Goal: Complete application form: Complete application form

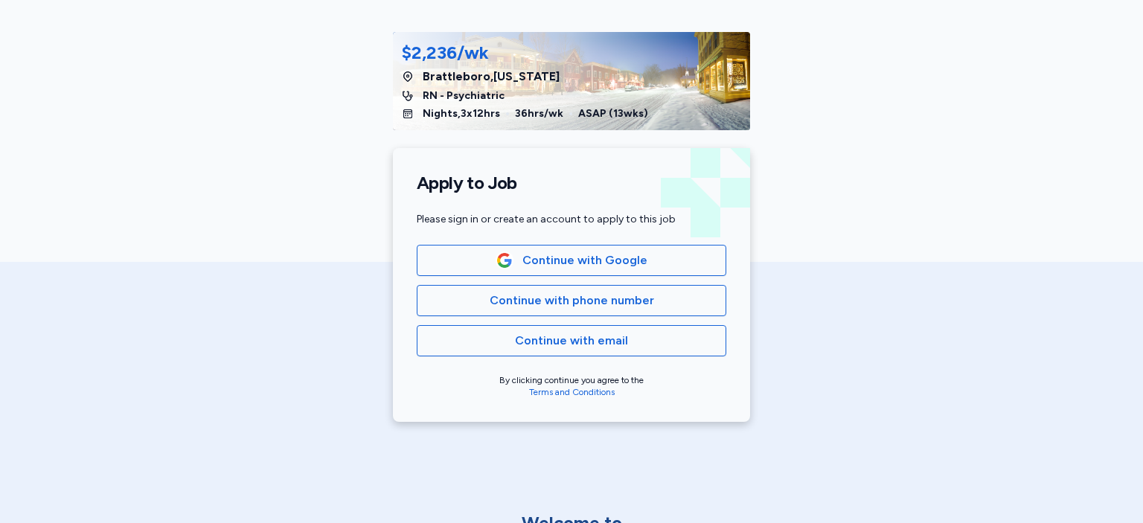
scroll to position [278, 0]
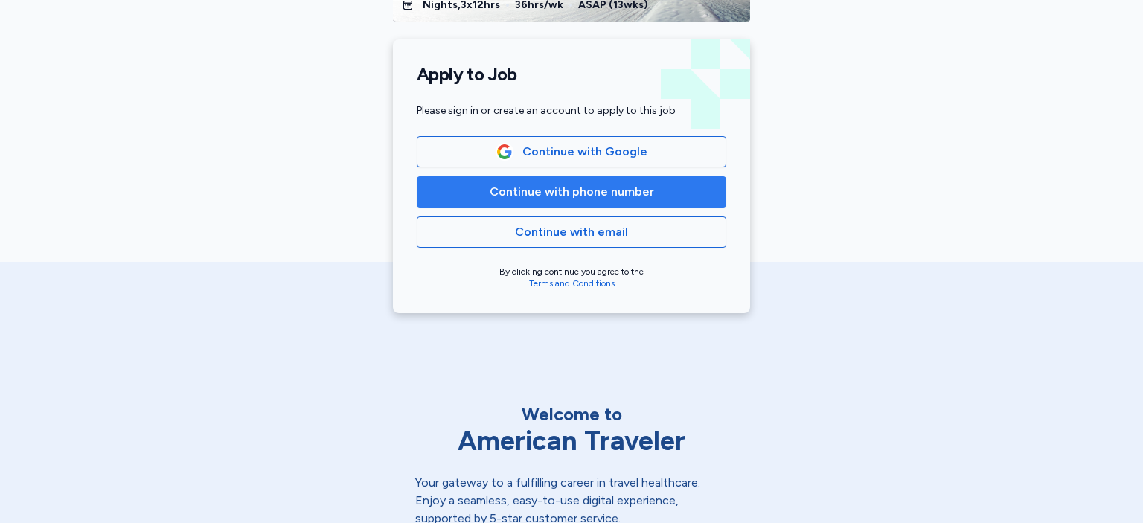
click at [555, 191] on span "Continue with phone number" at bounding box center [572, 192] width 164 height 18
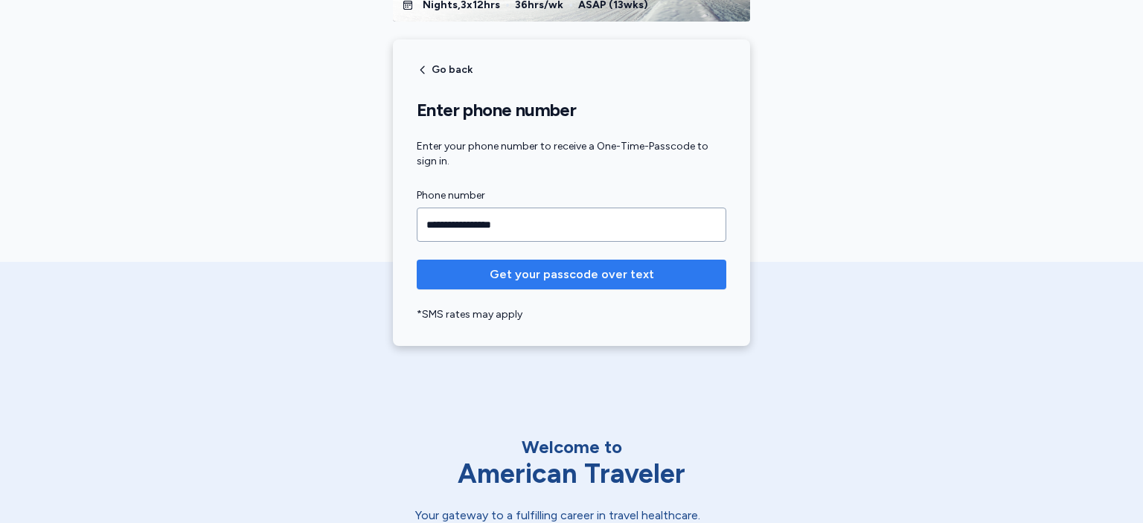
type input "**********"
click at [575, 276] on span "Get your passcode over text" at bounding box center [572, 275] width 164 height 18
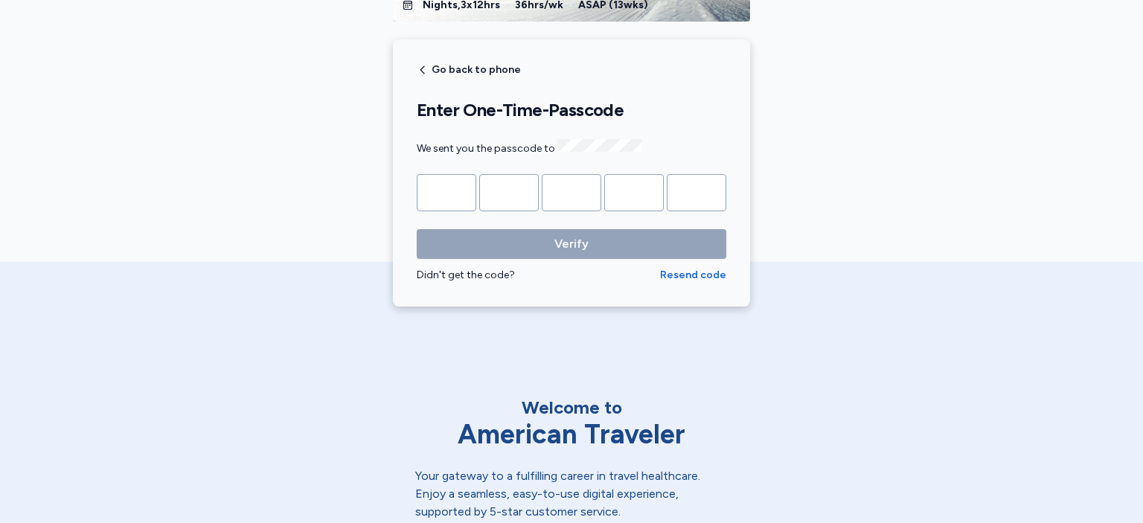
type input "*"
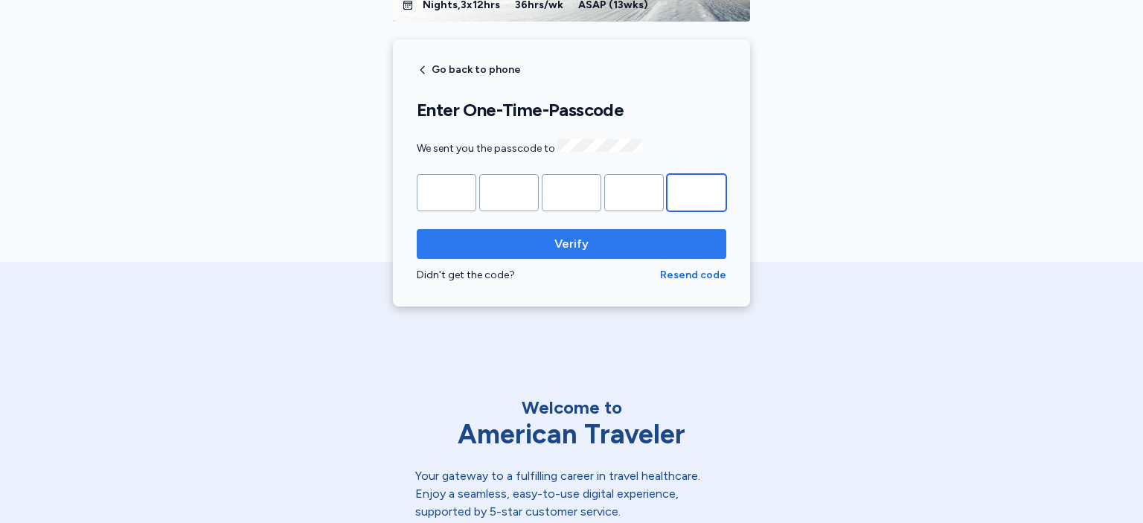
type input "*"
click at [575, 241] on span "Verify" at bounding box center [571, 244] width 34 height 18
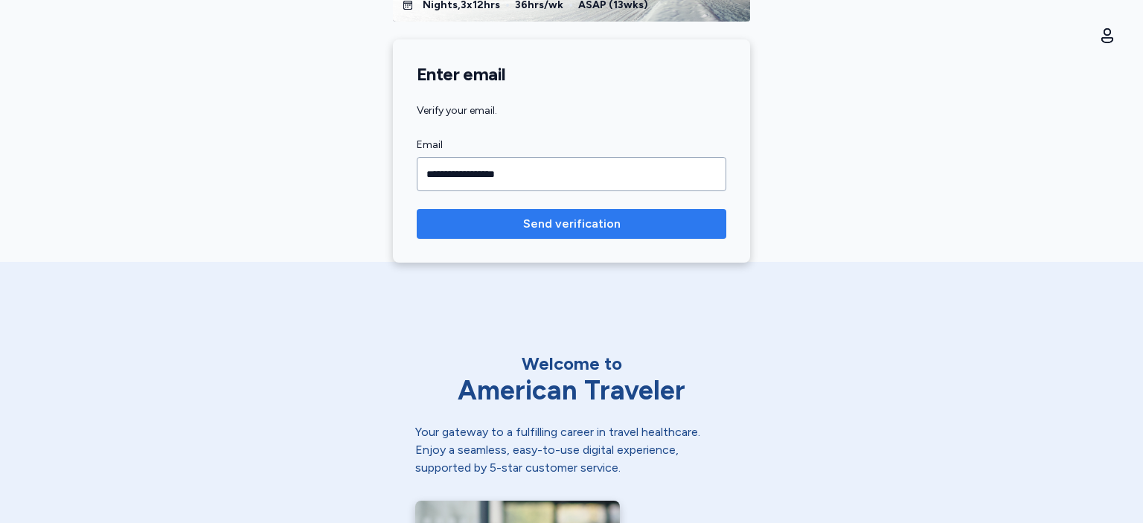
type input "**********"
click at [563, 224] on span "Send verification" at bounding box center [571, 224] width 97 height 18
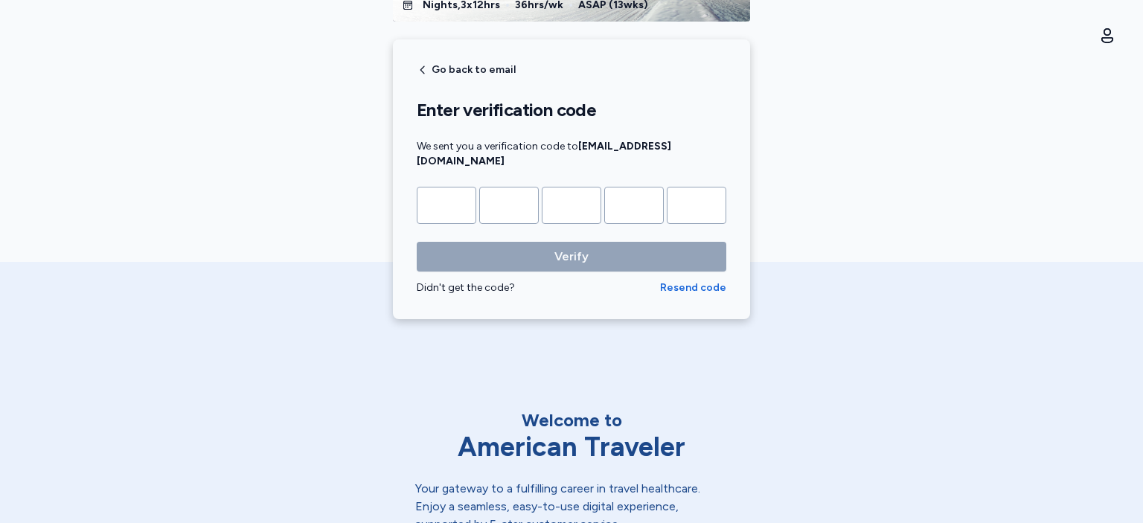
type input "*"
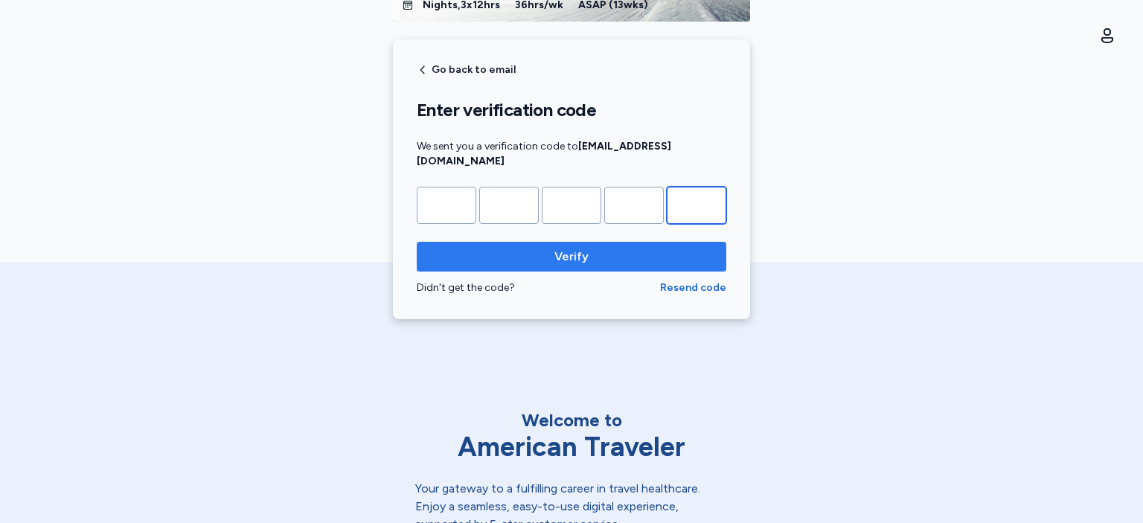
type input "*"
click at [565, 248] on span "Verify" at bounding box center [571, 257] width 34 height 18
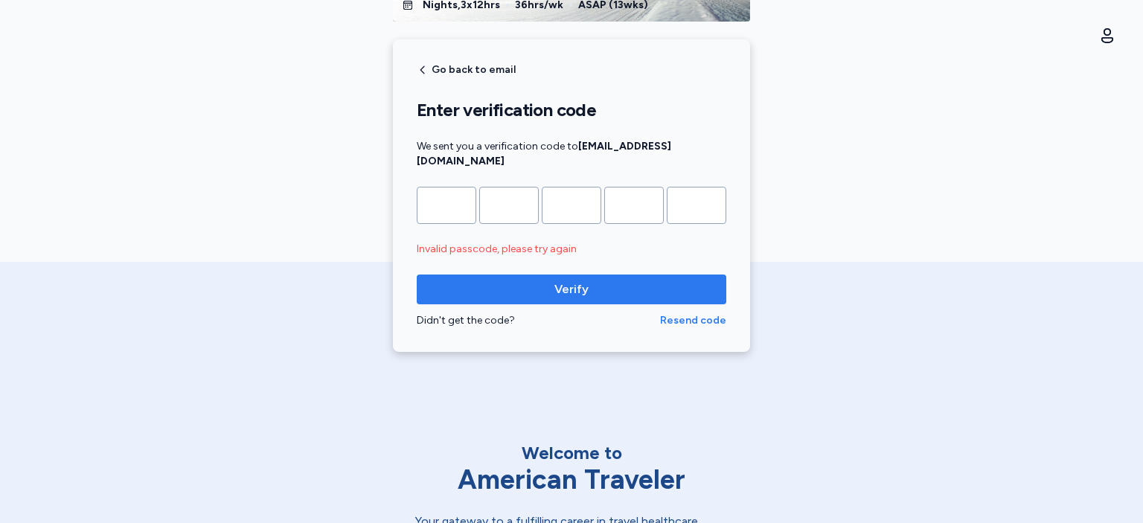
click at [676, 313] on span "Resend code" at bounding box center [693, 320] width 66 height 15
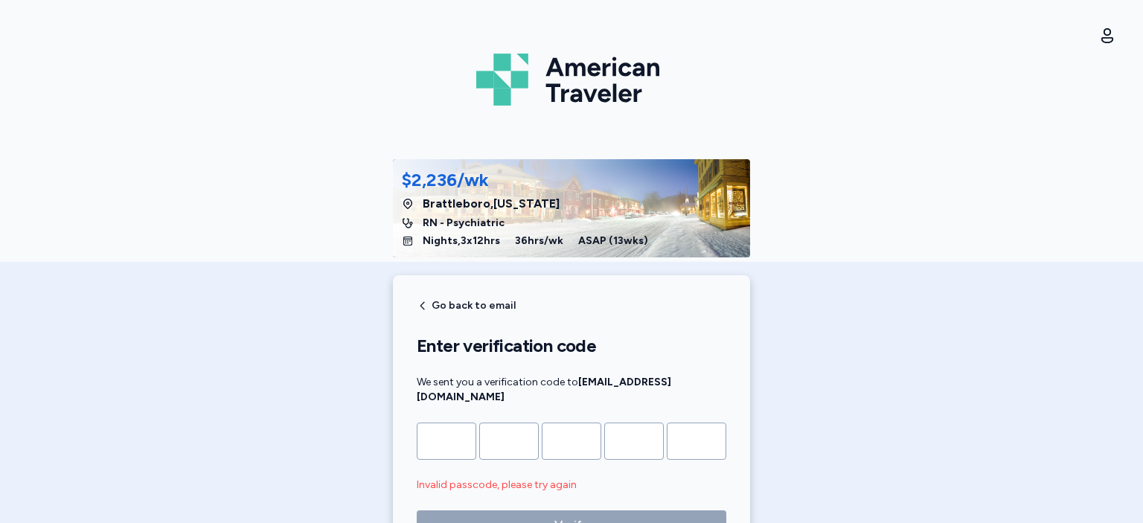
scroll to position [22, 0]
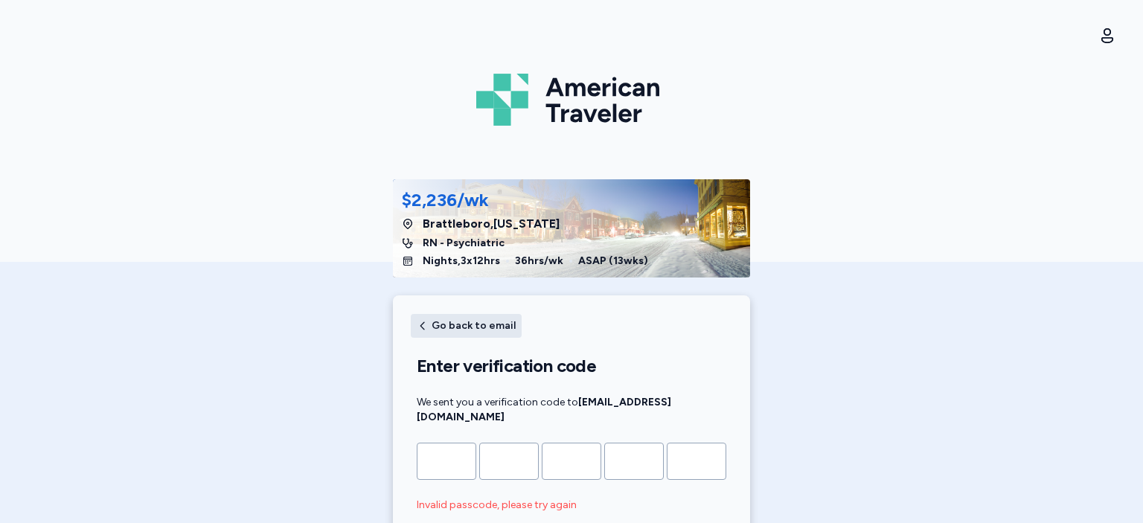
click at [464, 323] on span "Go back to email" at bounding box center [474, 326] width 84 height 10
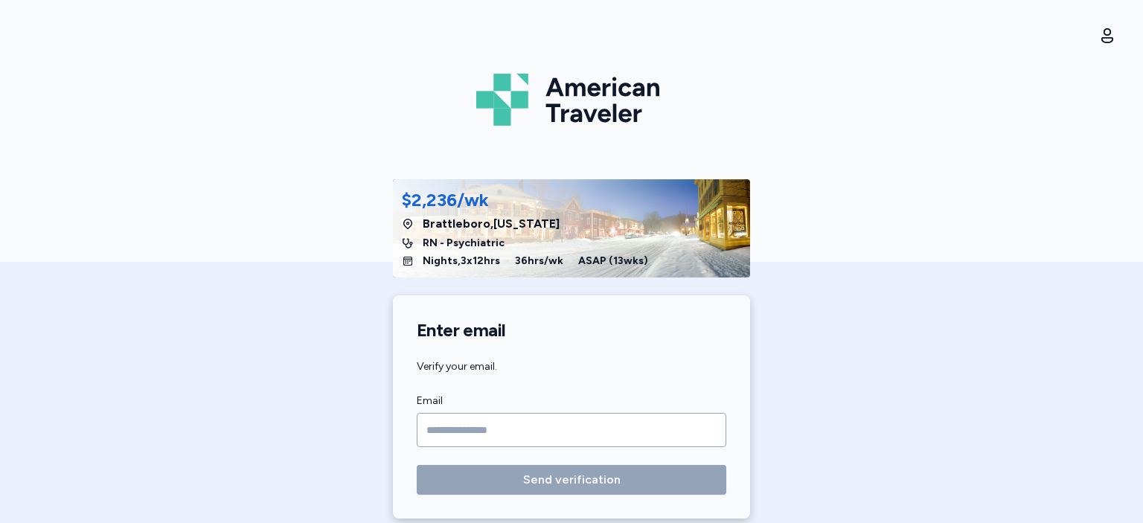
click at [471, 432] on input "Email" at bounding box center [572, 430] width 310 height 34
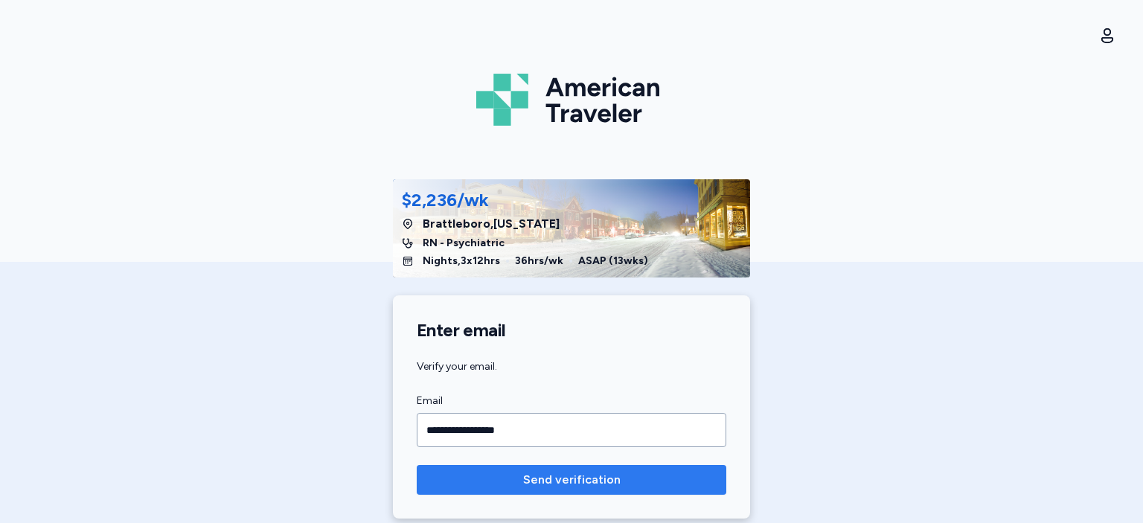
type input "**********"
click at [547, 482] on span "Send verification" at bounding box center [571, 480] width 97 height 18
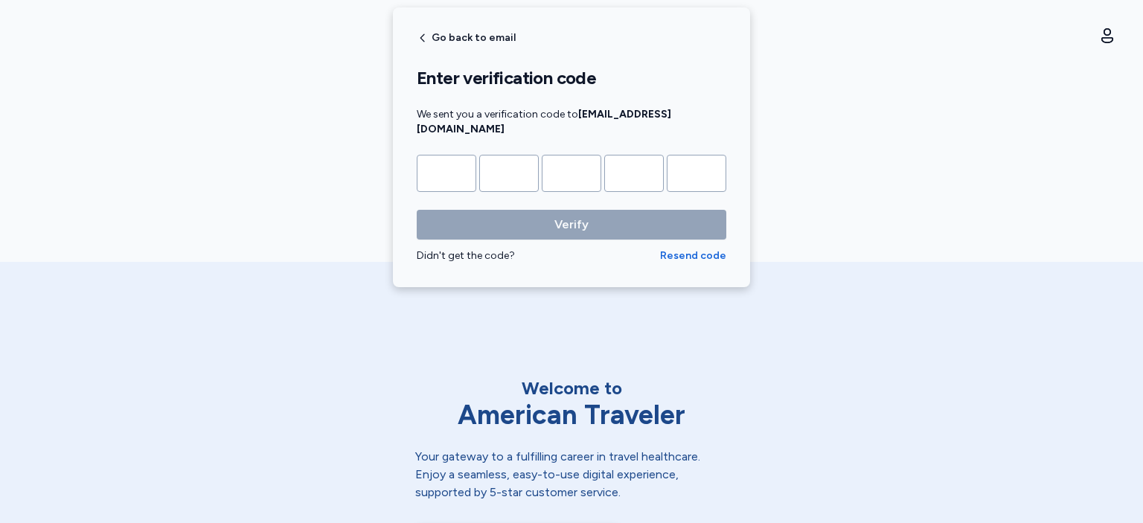
scroll to position [349, 0]
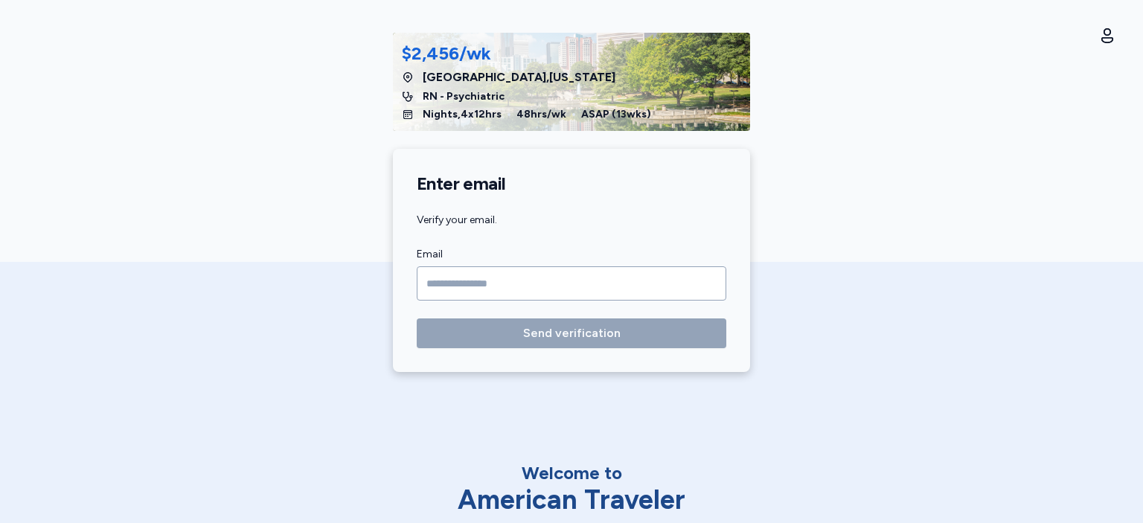
scroll to position [298, 0]
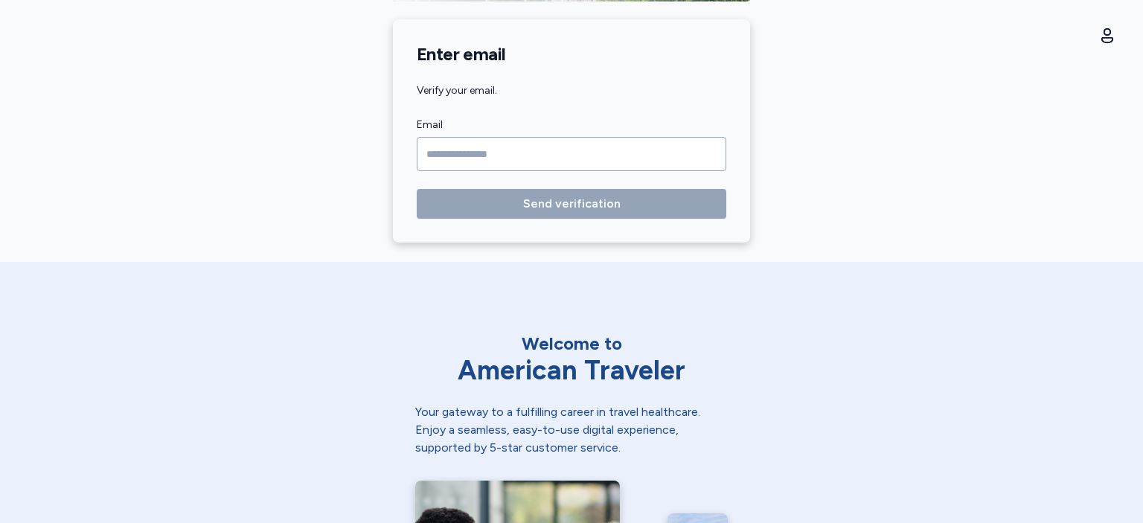
click at [437, 158] on input "Email" at bounding box center [572, 154] width 310 height 34
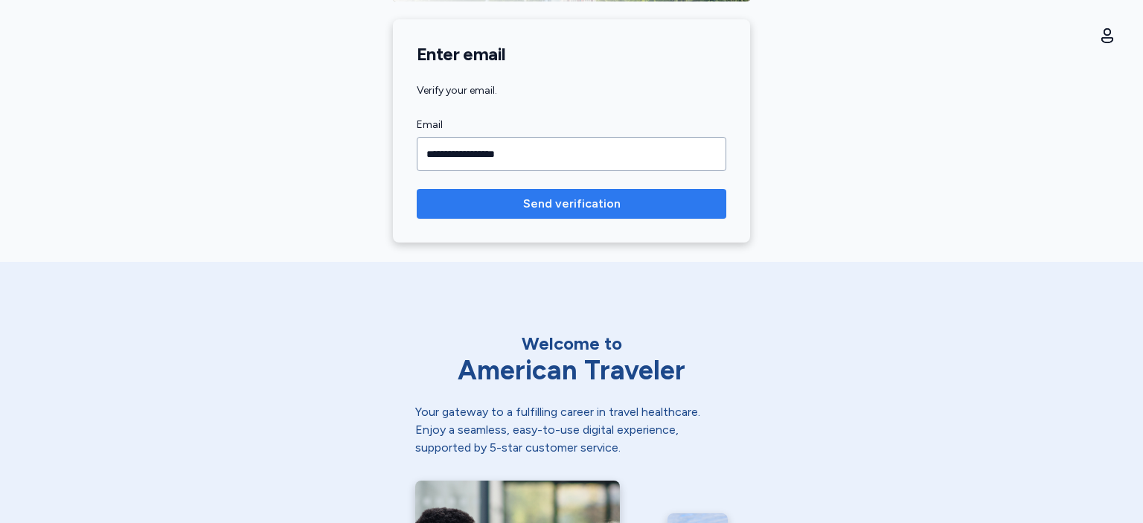
type input "**********"
click at [537, 210] on span "Send verification" at bounding box center [571, 204] width 97 height 18
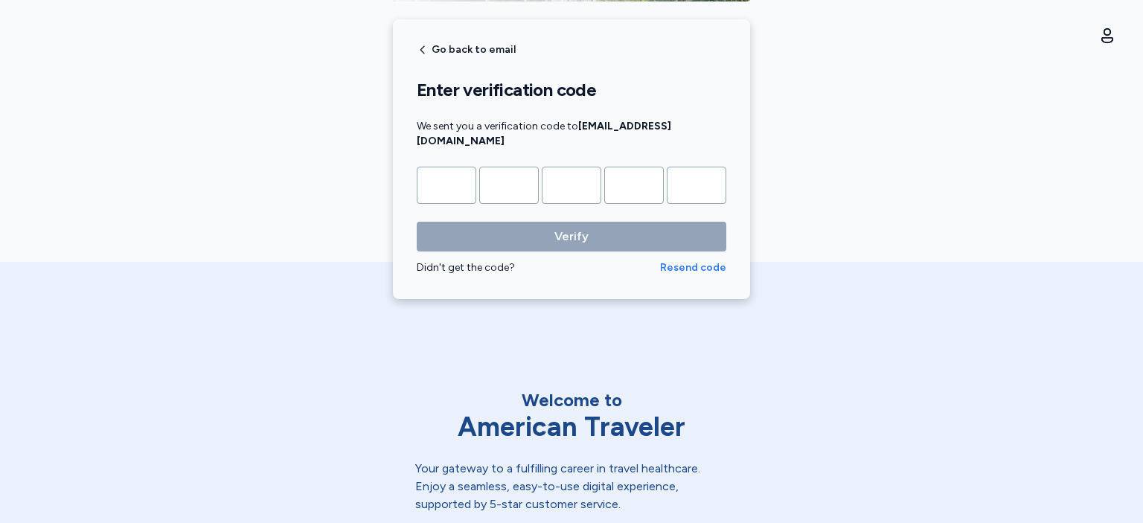
click at [682, 260] on span "Resend code" at bounding box center [693, 267] width 66 height 15
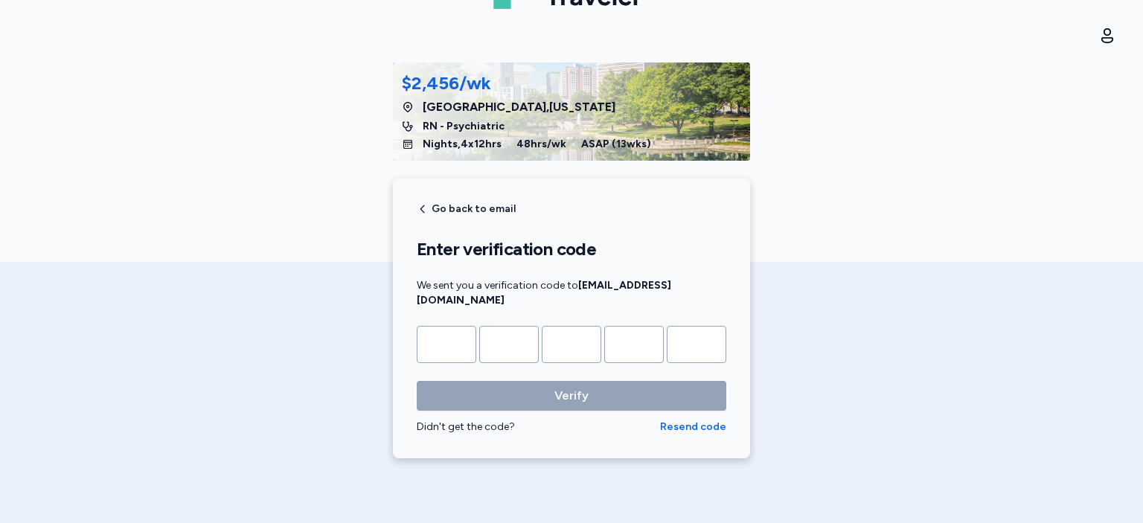
scroll to position [0, 0]
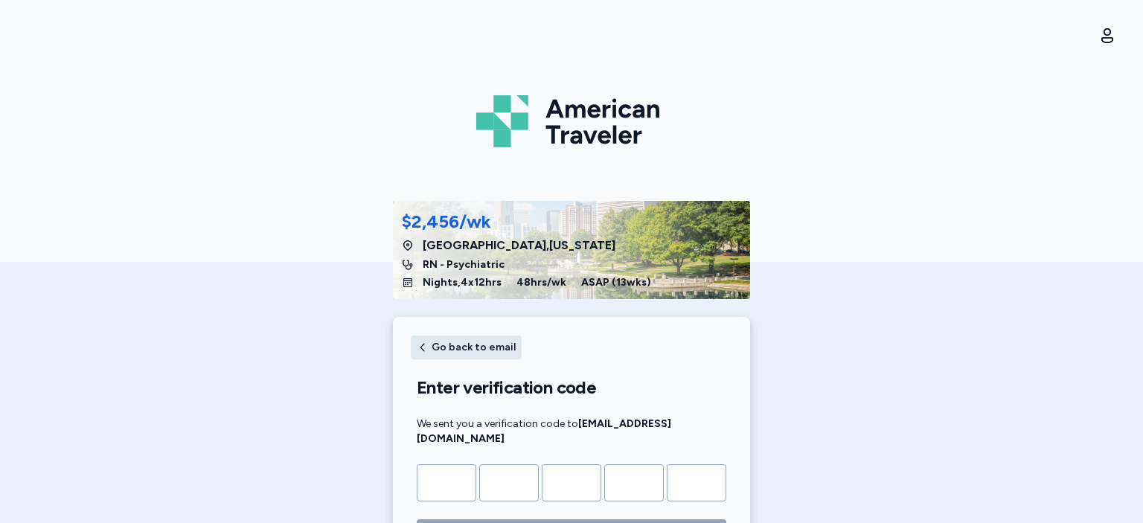
click at [478, 349] on span "Go back to email" at bounding box center [474, 347] width 84 height 10
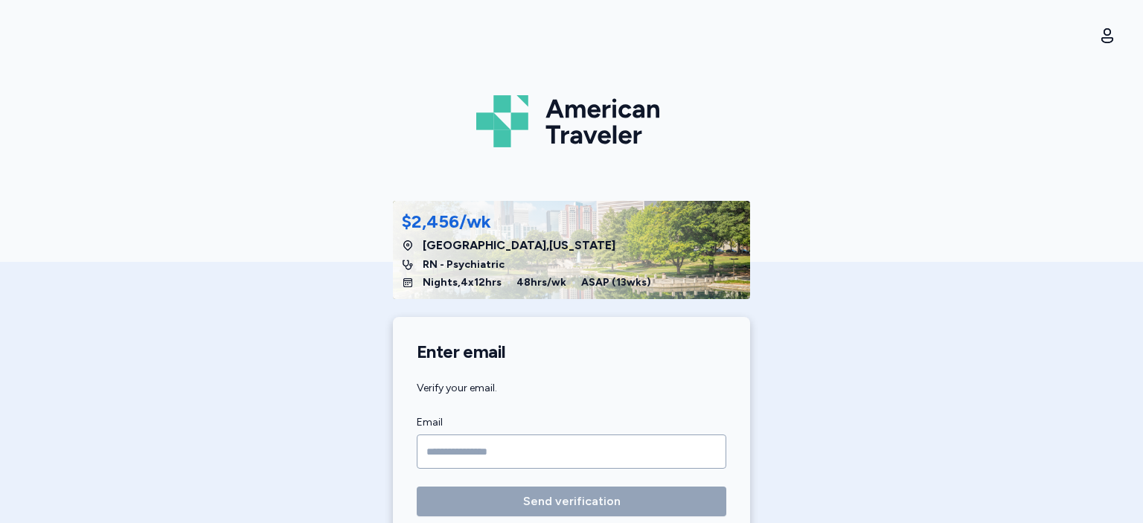
click at [473, 454] on input "Email" at bounding box center [572, 452] width 310 height 34
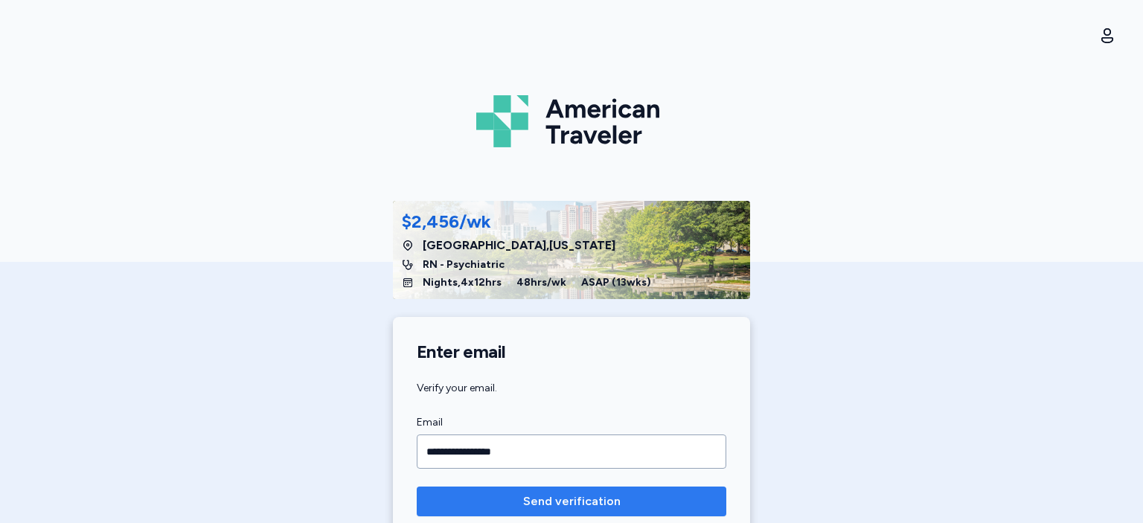
type input "**********"
click at [530, 502] on span "Send verification" at bounding box center [571, 502] width 97 height 18
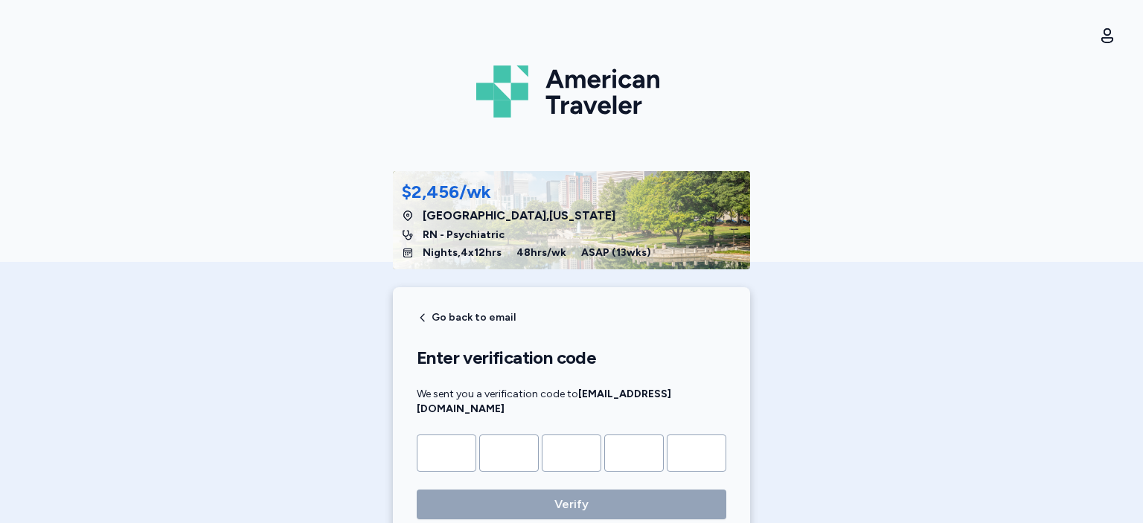
scroll to position [39, 0]
